Goal: Find specific page/section: Find specific page/section

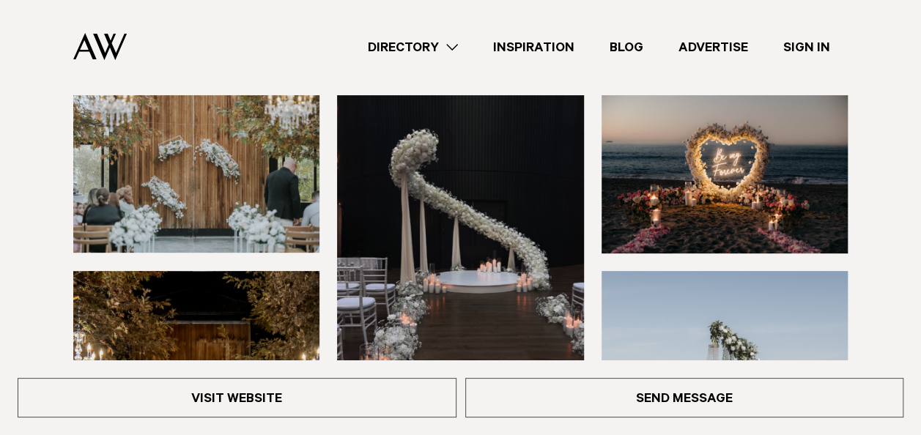
scroll to position [146, 0]
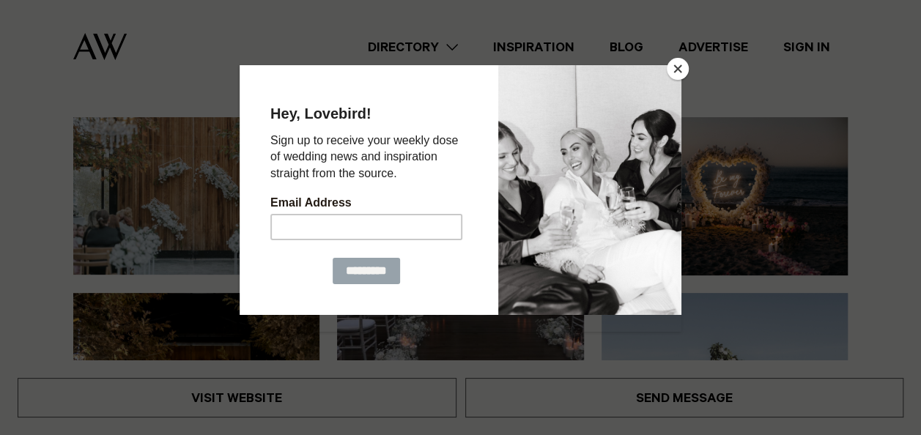
click at [678, 69] on button "Close" at bounding box center [678, 69] width 22 height 22
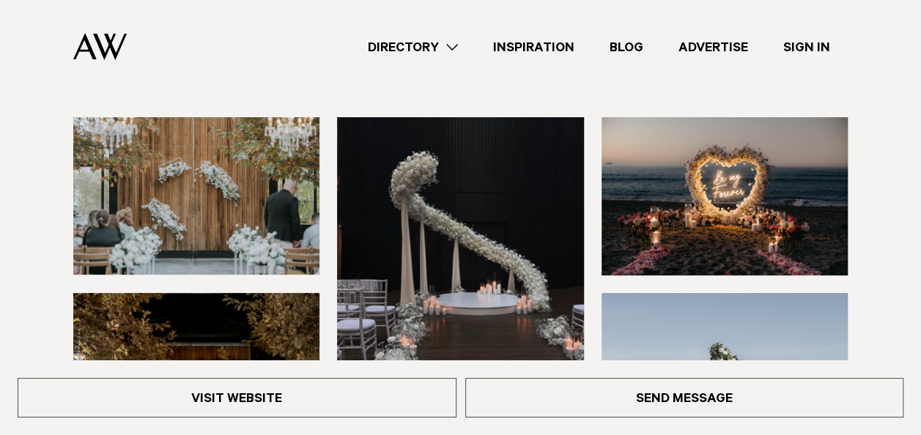
click at [702, 187] on img at bounding box center [724, 195] width 246 height 157
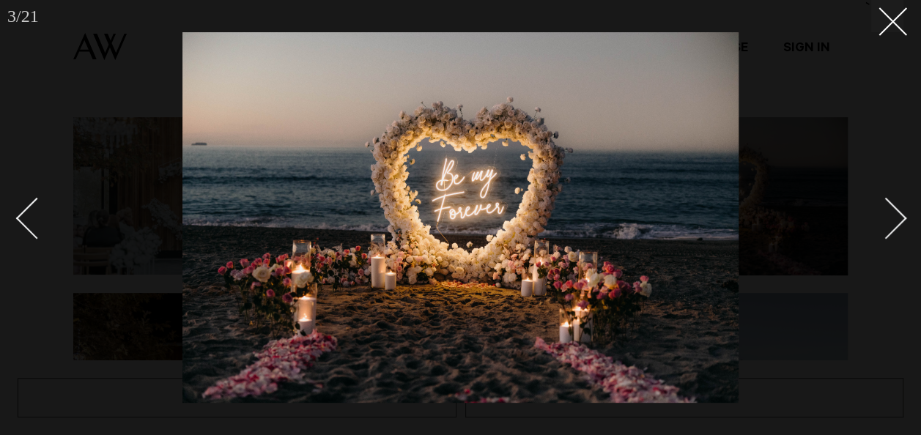
click at [432, 234] on img at bounding box center [460, 217] width 556 height 371
click at [530, 124] on img at bounding box center [460, 217] width 556 height 371
click at [883, 11] on icon at bounding box center [887, 16] width 18 height 18
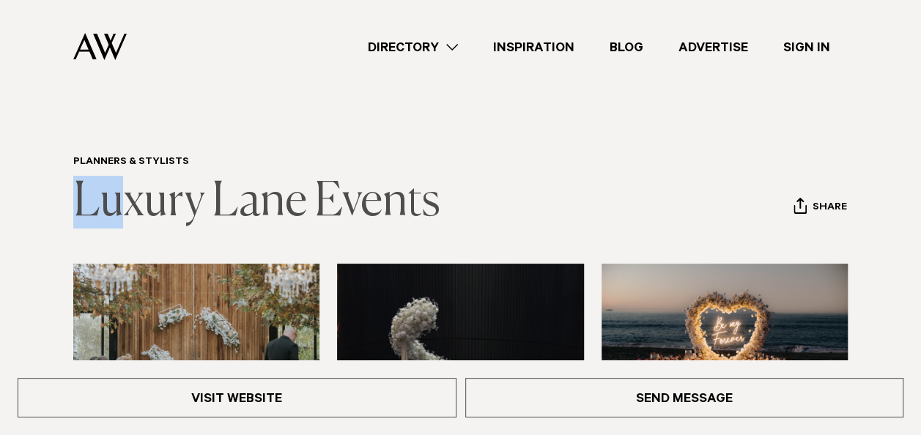
drag, startPoint x: 70, startPoint y: 196, endPoint x: 116, endPoint y: 198, distance: 46.2
click at [116, 198] on div "Planners & Stylists Luxury Lane Events Share Copy Link Email twitter" at bounding box center [460, 192] width 897 height 73
drag, startPoint x: 116, startPoint y: 198, endPoint x: 183, endPoint y: 201, distance: 66.7
click at [183, 201] on link "Luxury Lane Events" at bounding box center [256, 202] width 367 height 47
